Goal: Task Accomplishment & Management: Use online tool/utility

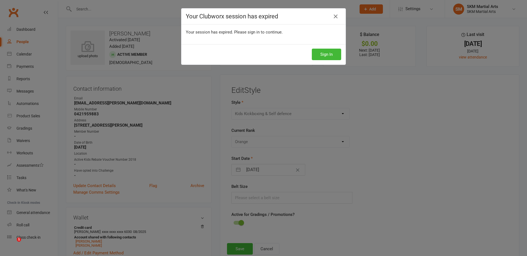
select select "852"
select select "7676"
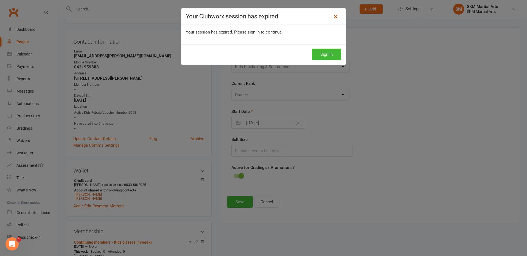
click at [332, 18] on icon at bounding box center [335, 16] width 7 height 7
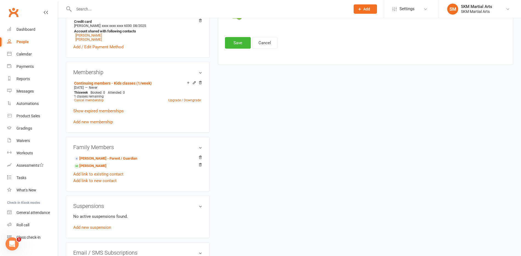
scroll to position [207, 0]
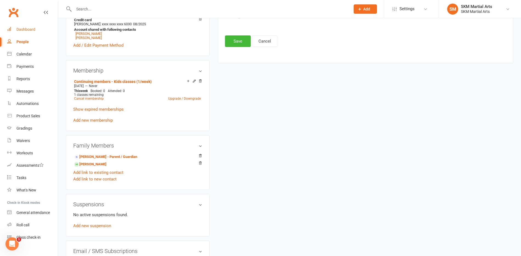
click at [29, 26] on link "Dashboard" at bounding box center [32, 29] width 51 height 12
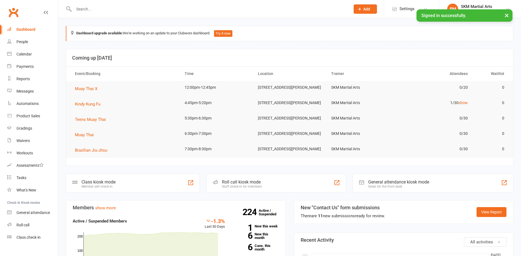
click at [101, 182] on div "Class kiosk mode" at bounding box center [98, 181] width 34 height 5
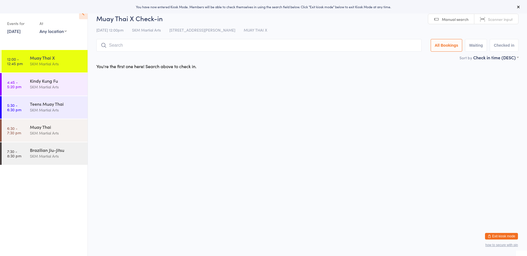
click at [258, 145] on html "You have now entered Kiosk Mode. Members will be able to check themselves in us…" at bounding box center [263, 128] width 527 height 256
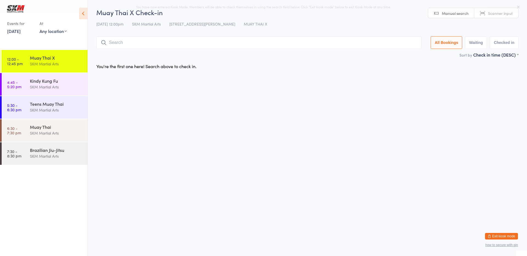
click at [272, 43] on input "search" at bounding box center [258, 42] width 325 height 13
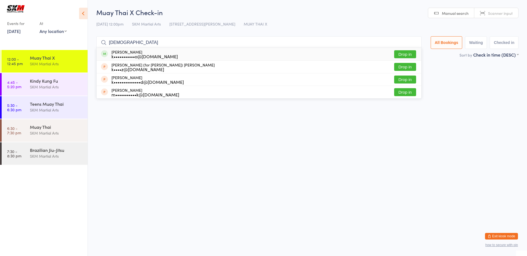
type input "kristen"
click at [405, 53] on button "Drop in" at bounding box center [405, 54] width 22 height 8
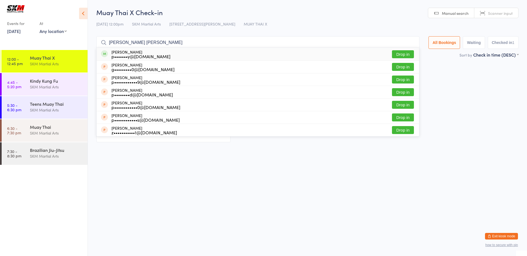
type input "peter wr"
click at [398, 54] on button "Drop in" at bounding box center [403, 54] width 22 height 8
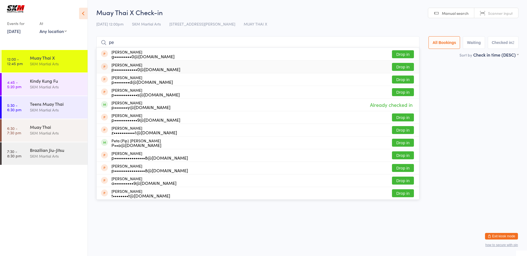
type input "p"
